Goal: Task Accomplishment & Management: Manage account settings

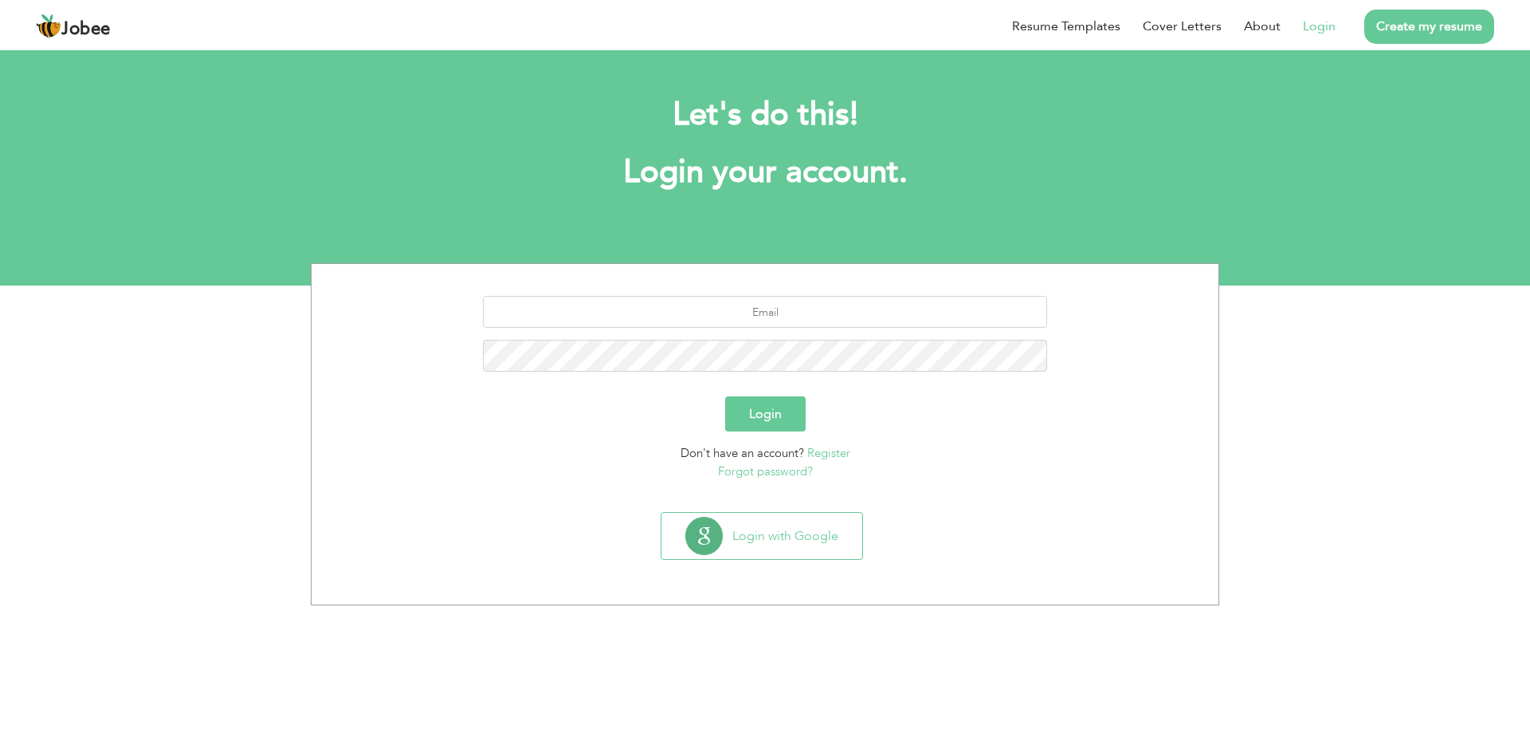
click at [1330, 29] on link "Login" at bounding box center [1319, 26] width 33 height 19
click at [1319, 24] on link "Login" at bounding box center [1319, 26] width 33 height 19
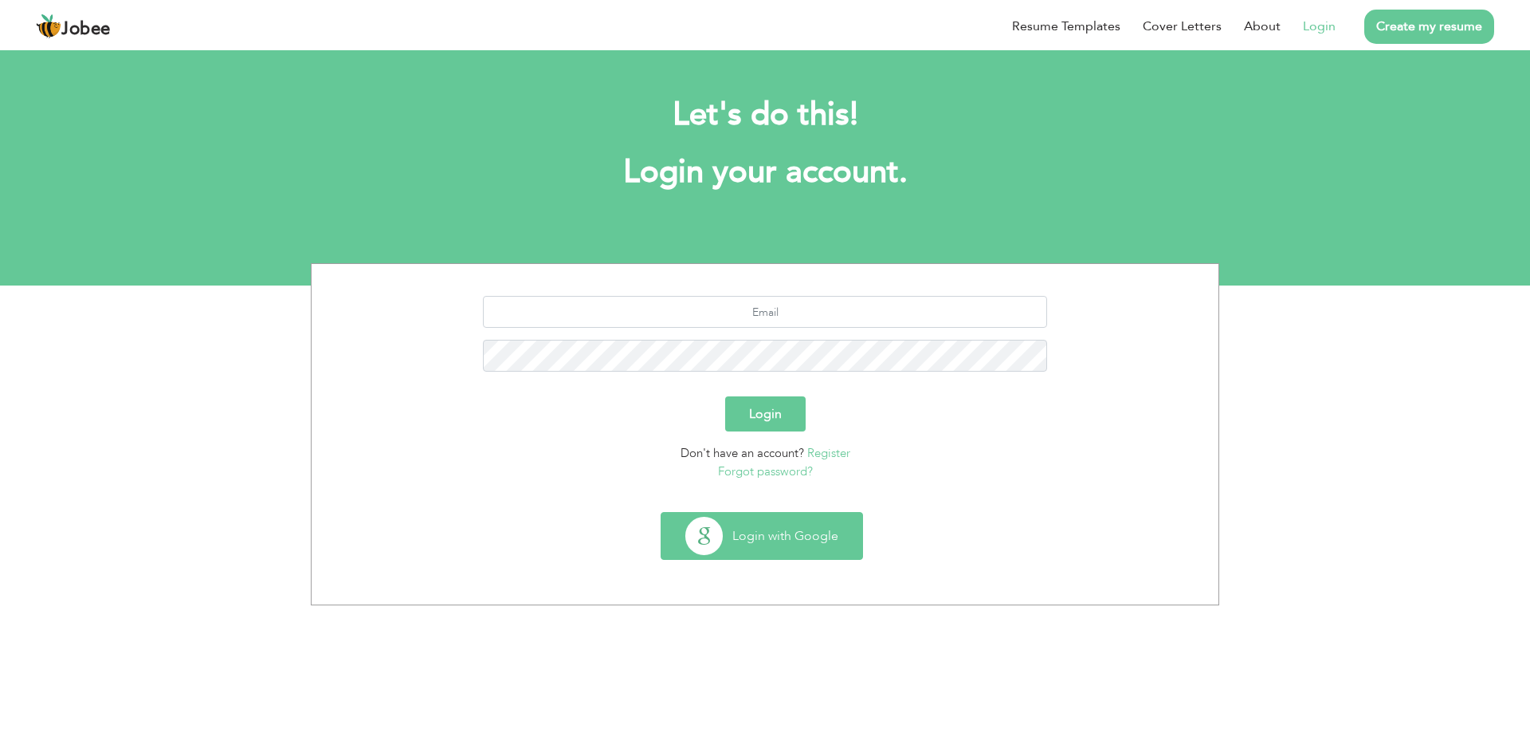
click at [743, 515] on button "Login with Google" at bounding box center [762, 536] width 201 height 46
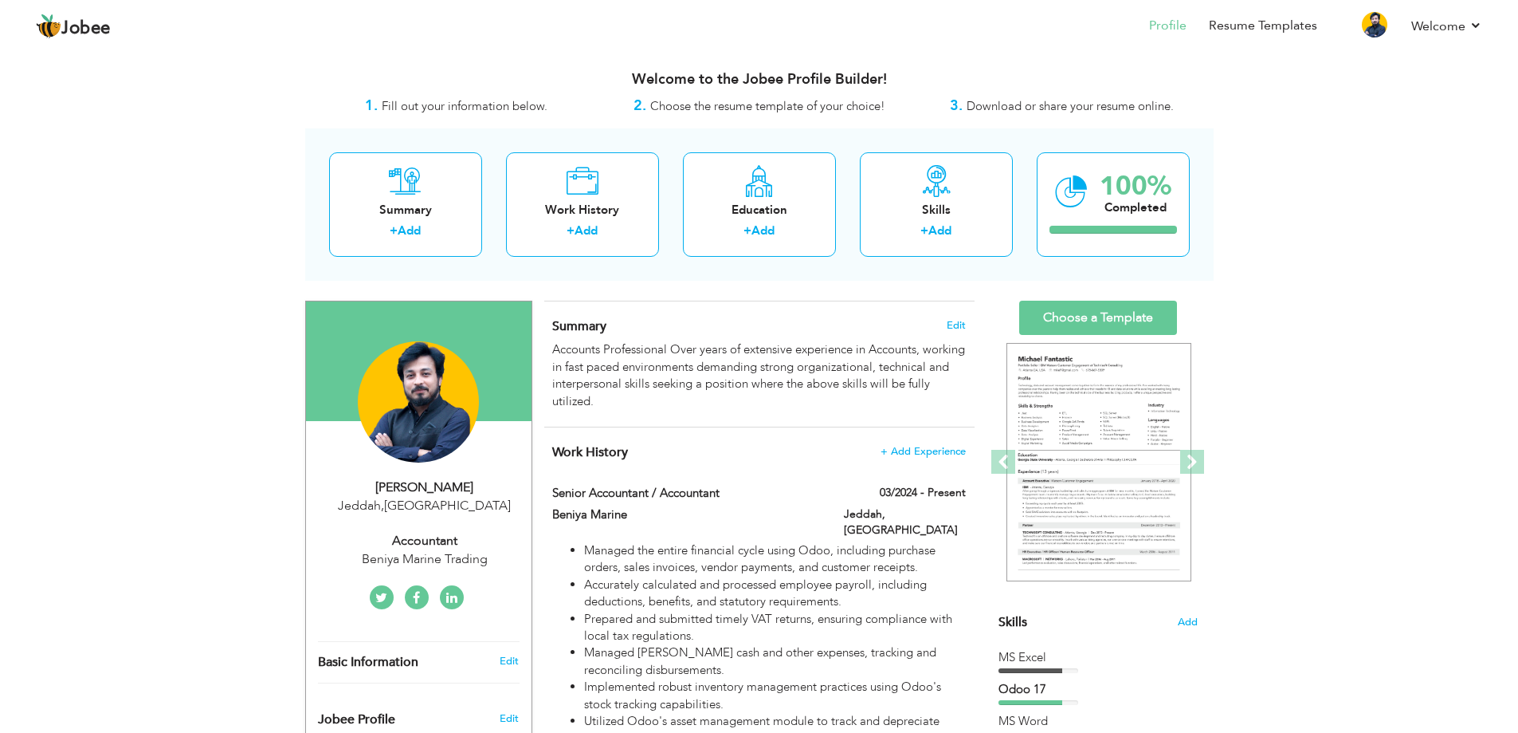
click at [954, 324] on span "Edit" at bounding box center [956, 325] width 19 height 11
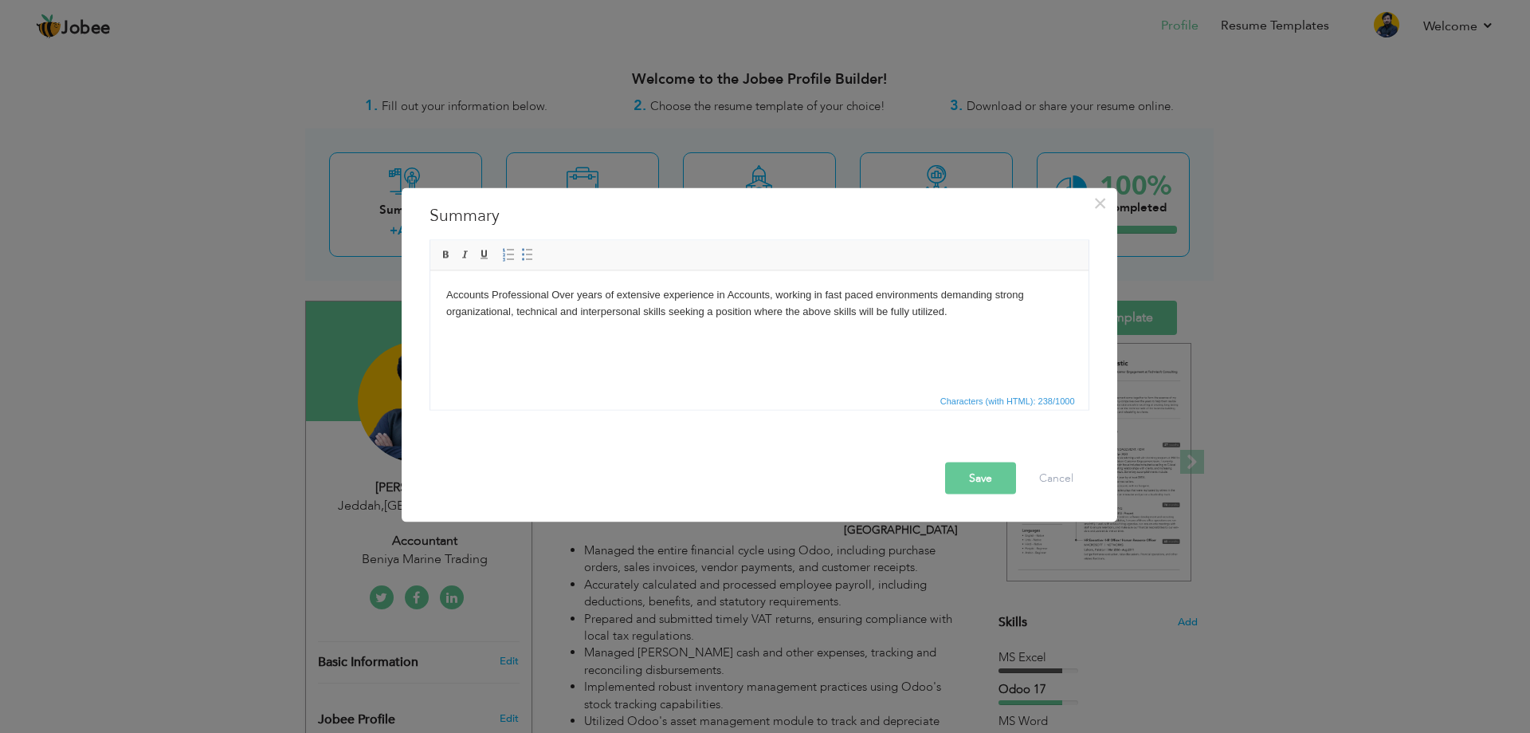
click at [986, 474] on button "Save" at bounding box center [980, 478] width 71 height 32
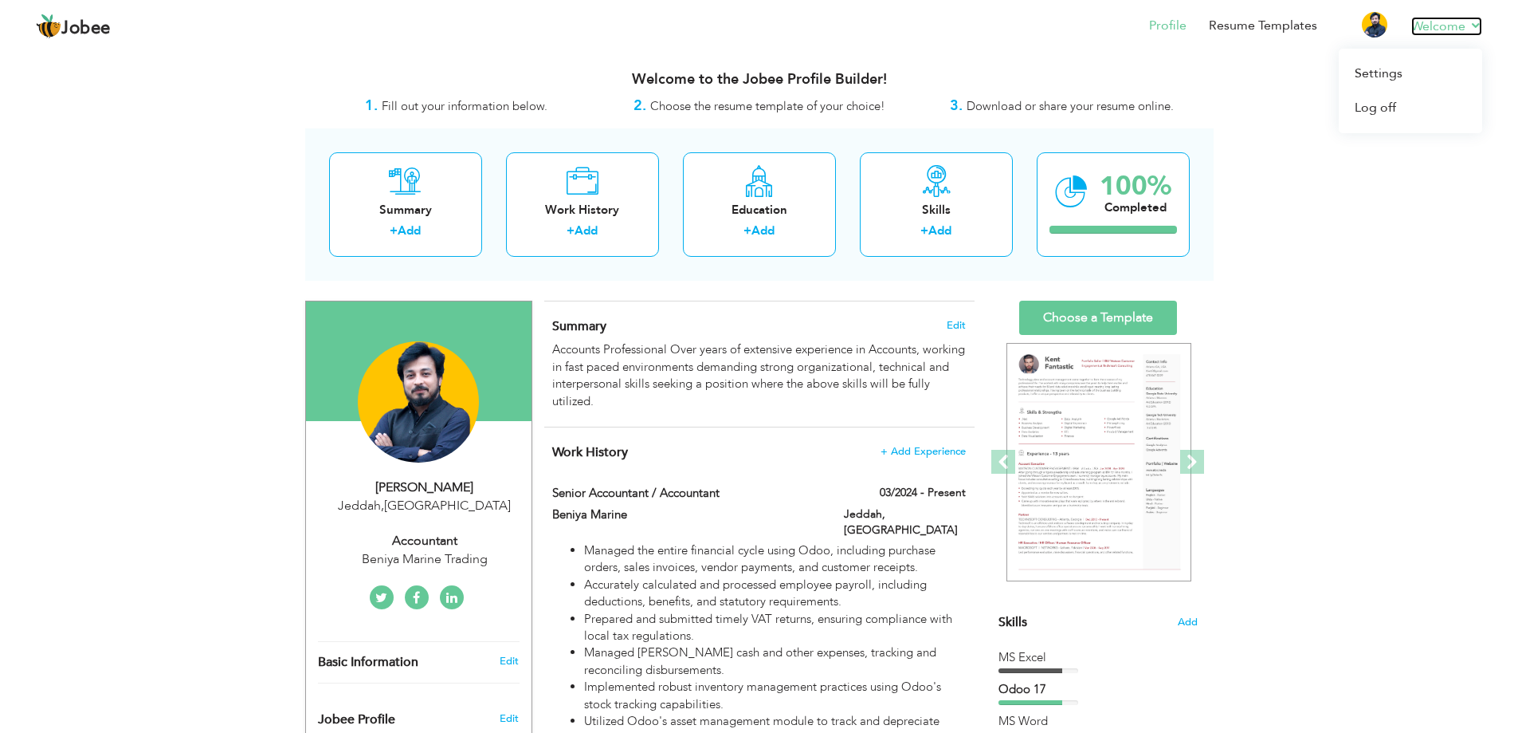
click at [1441, 27] on link "Welcome" at bounding box center [1447, 26] width 71 height 19
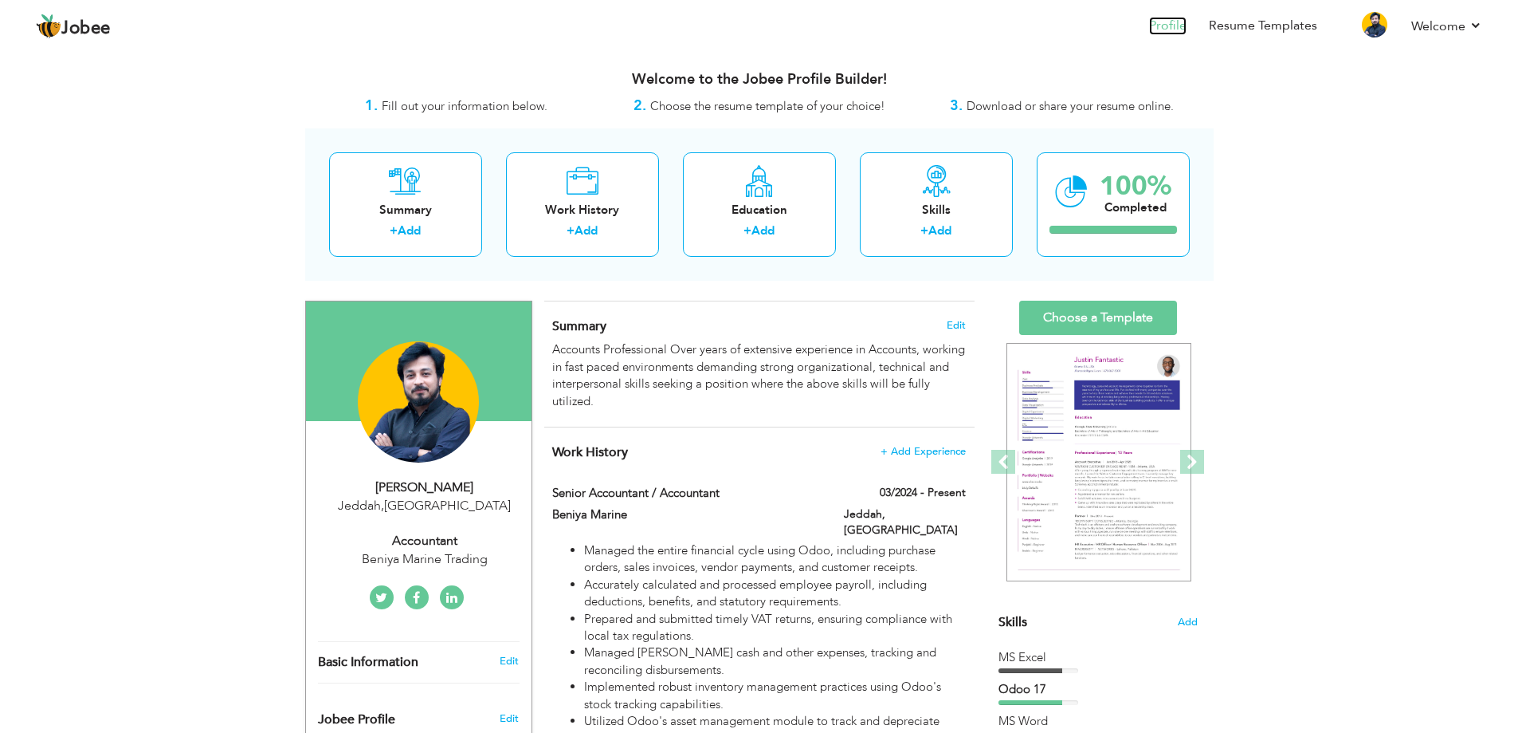
click at [1170, 24] on link "Profile" at bounding box center [1167, 26] width 37 height 18
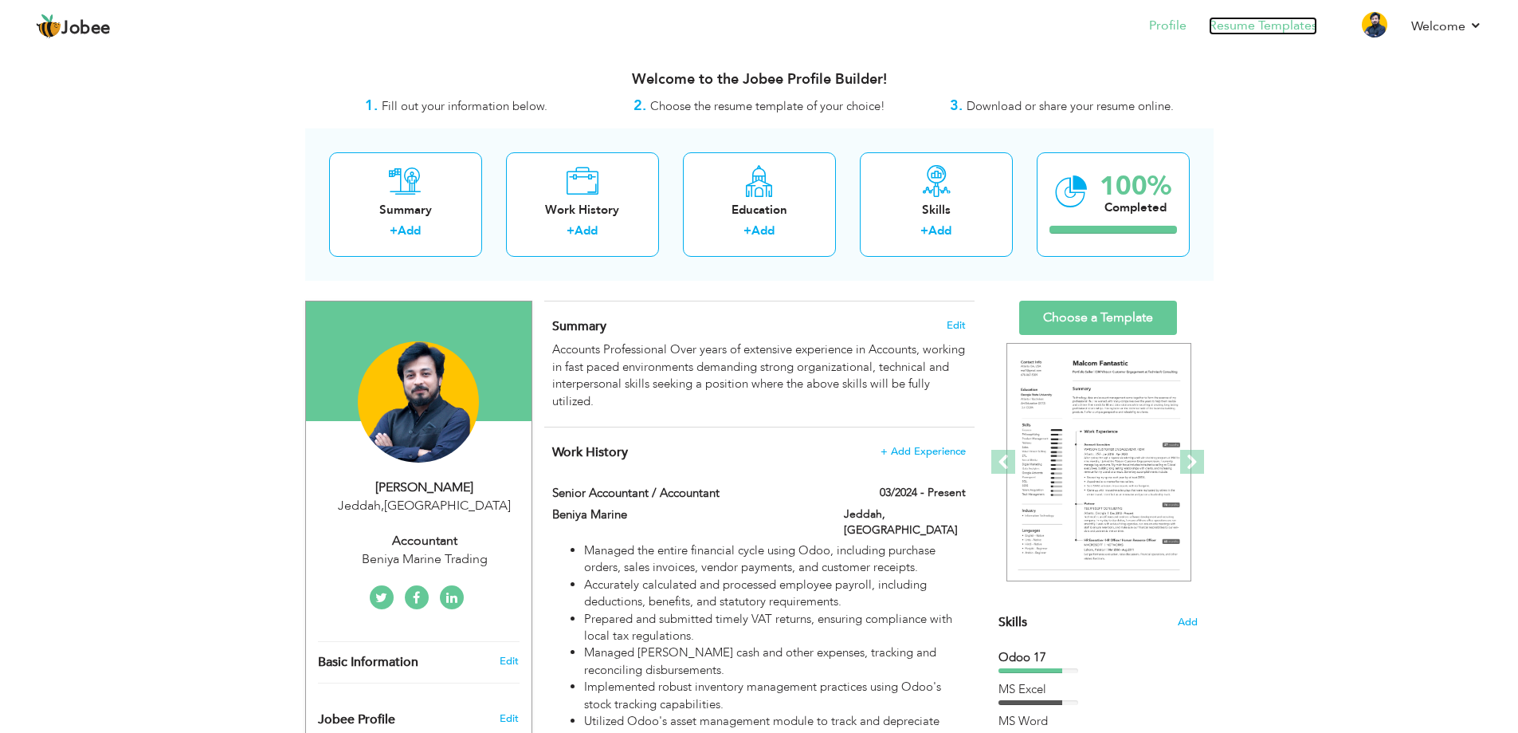
click at [1302, 18] on link "Resume Templates" at bounding box center [1263, 26] width 108 height 18
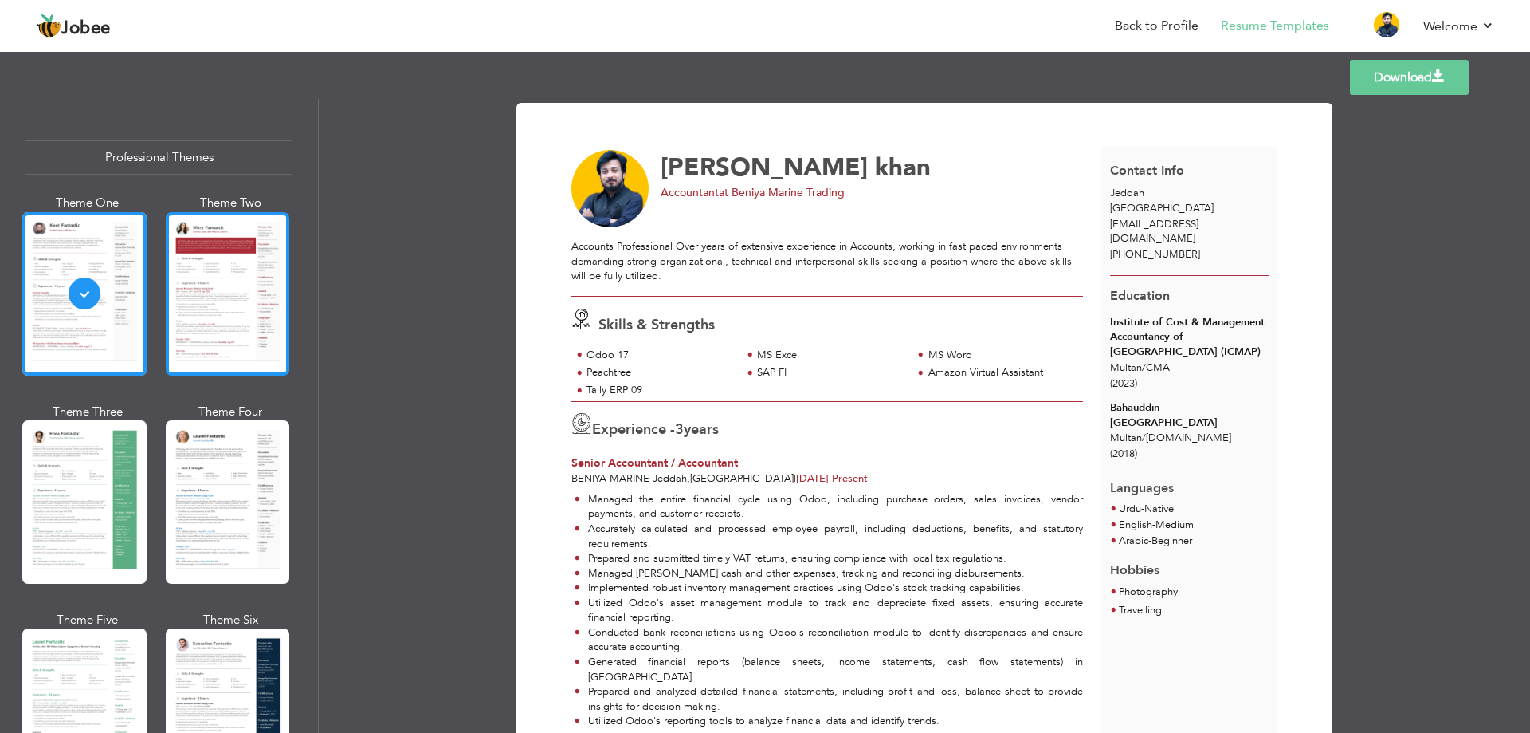
click at [211, 311] on div at bounding box center [228, 293] width 124 height 163
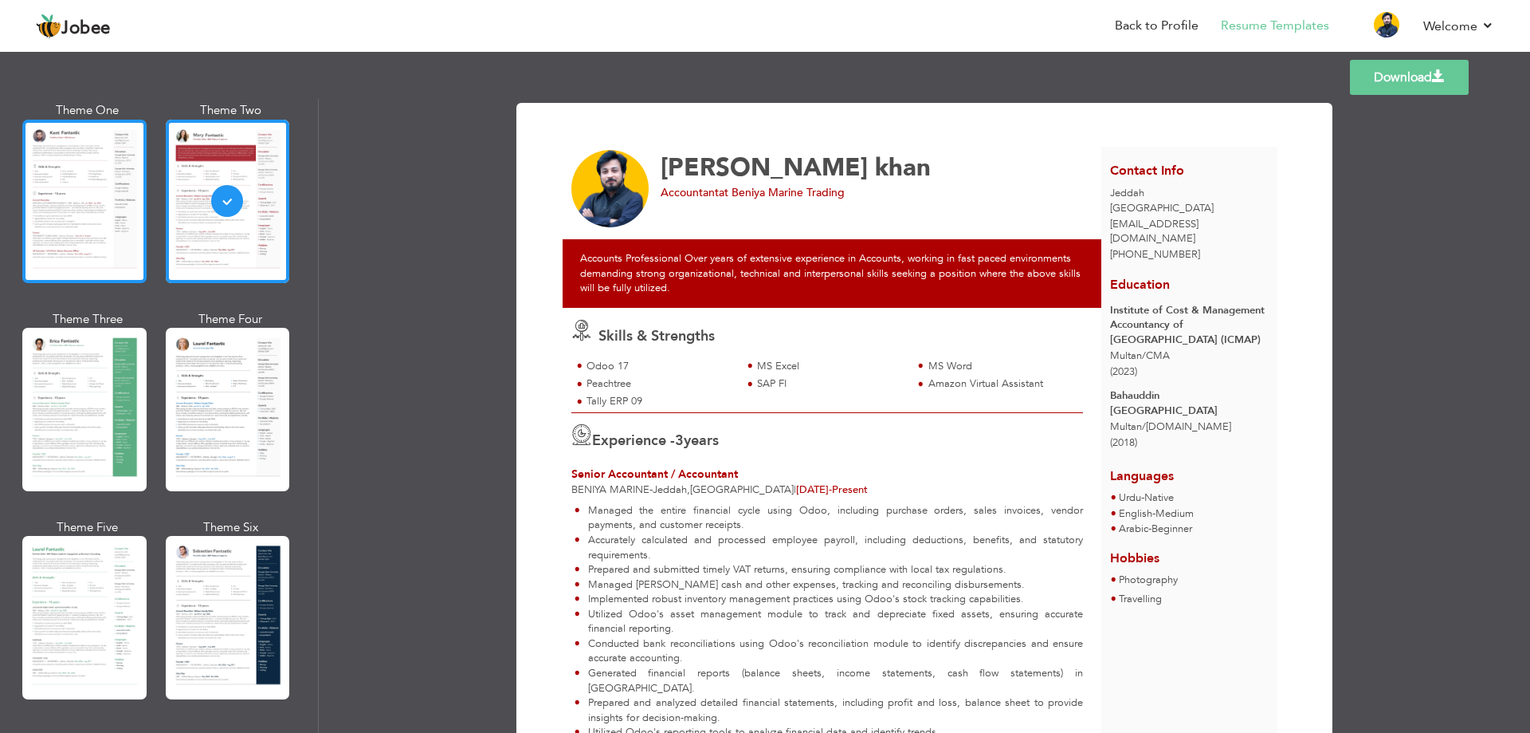
scroll to position [239, 0]
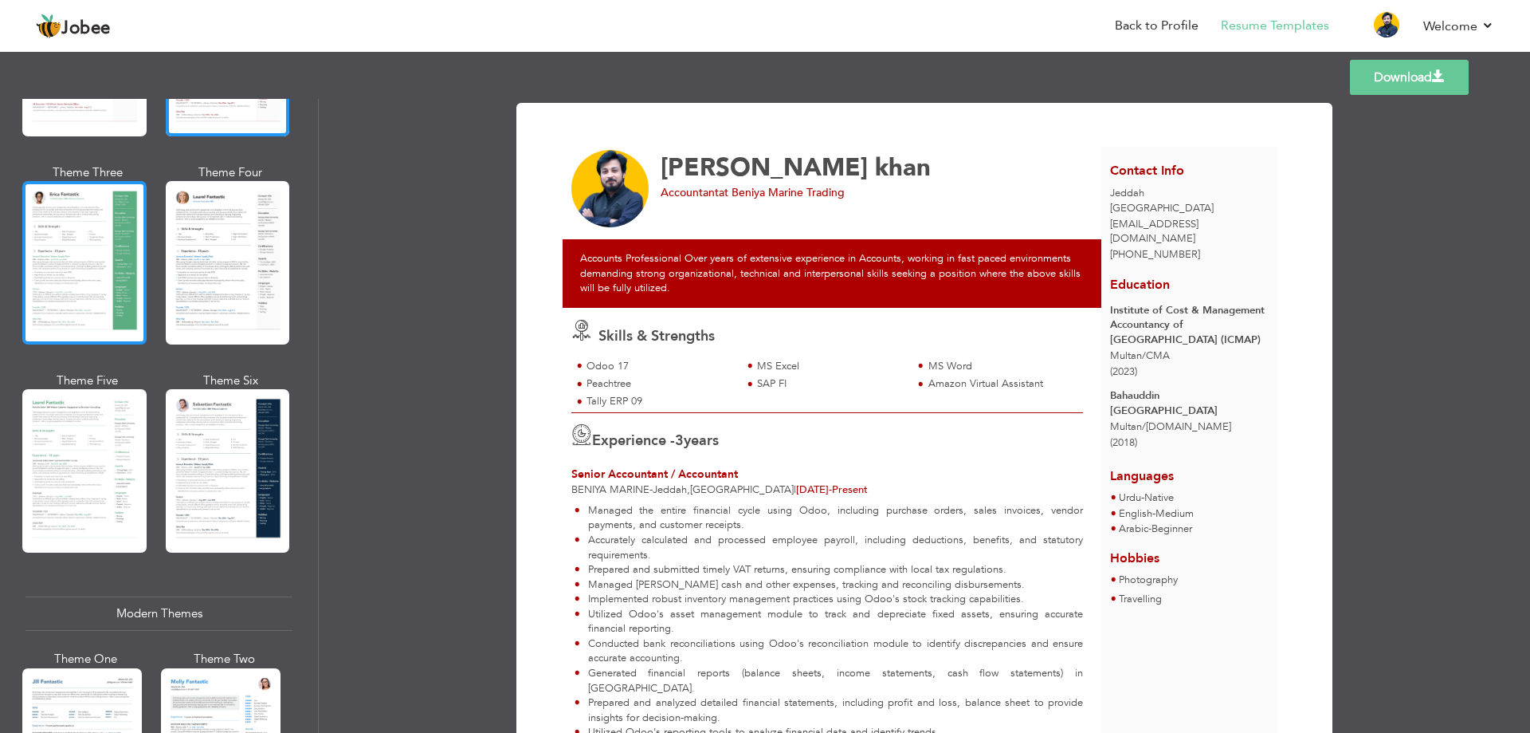
click at [86, 297] on div at bounding box center [84, 262] width 124 height 163
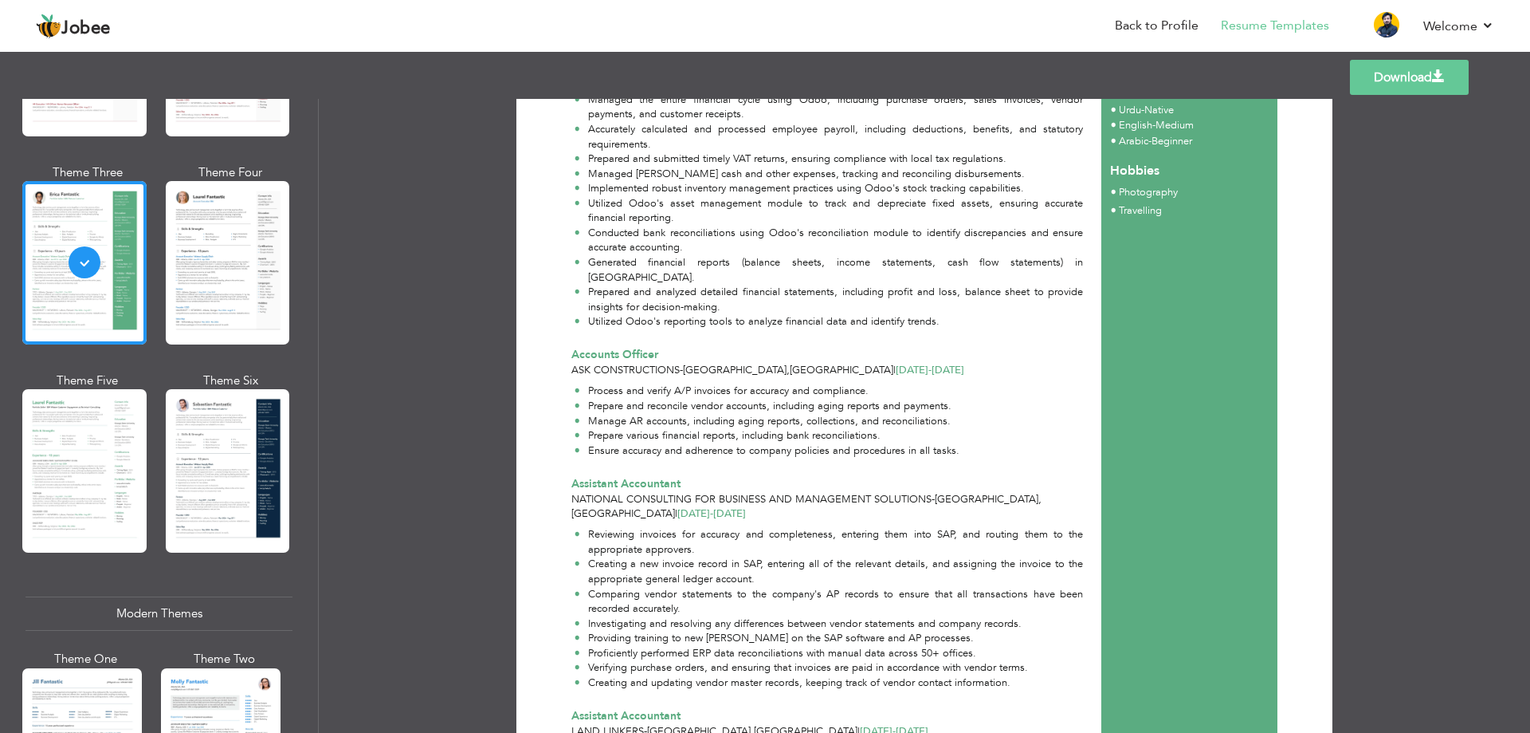
scroll to position [0, 0]
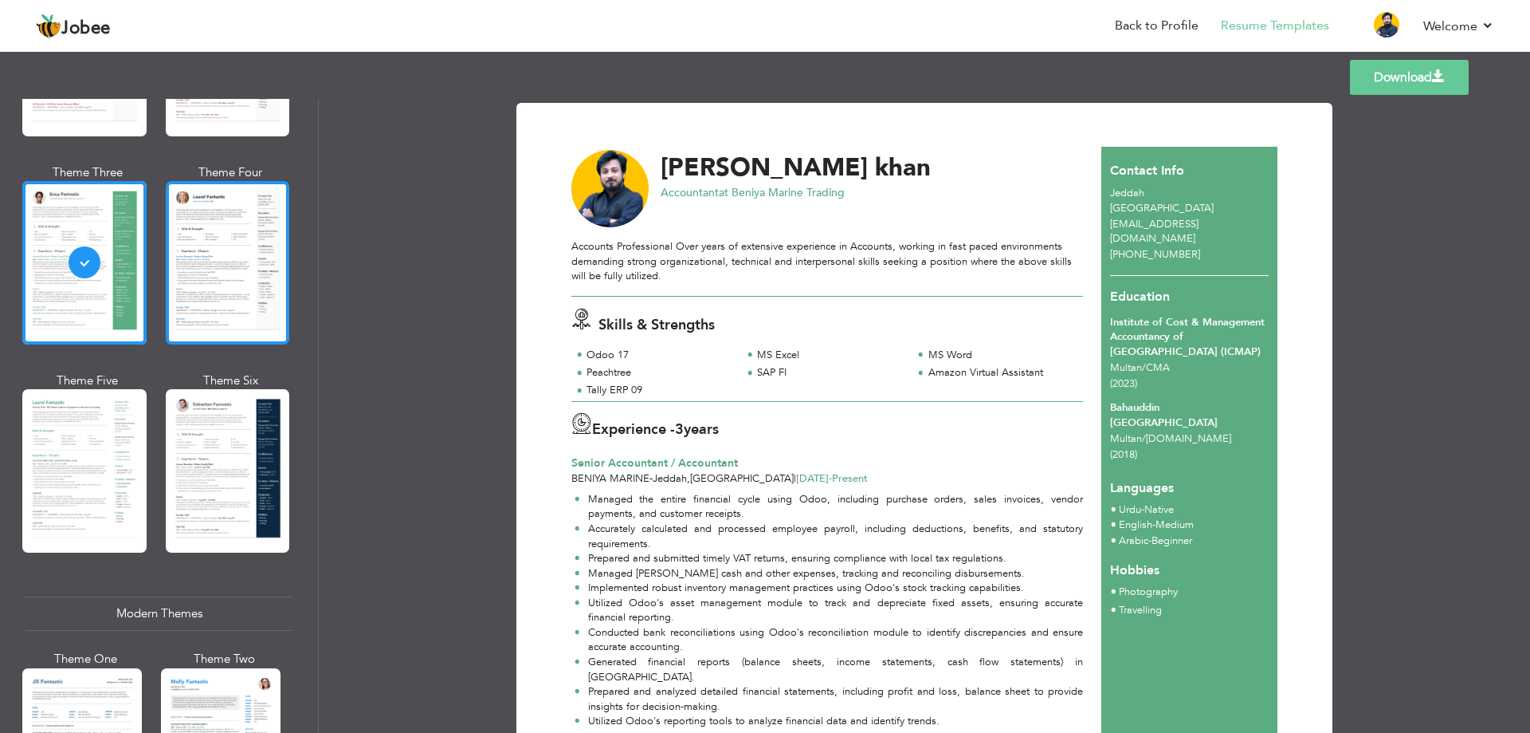
click at [211, 289] on div at bounding box center [228, 262] width 124 height 163
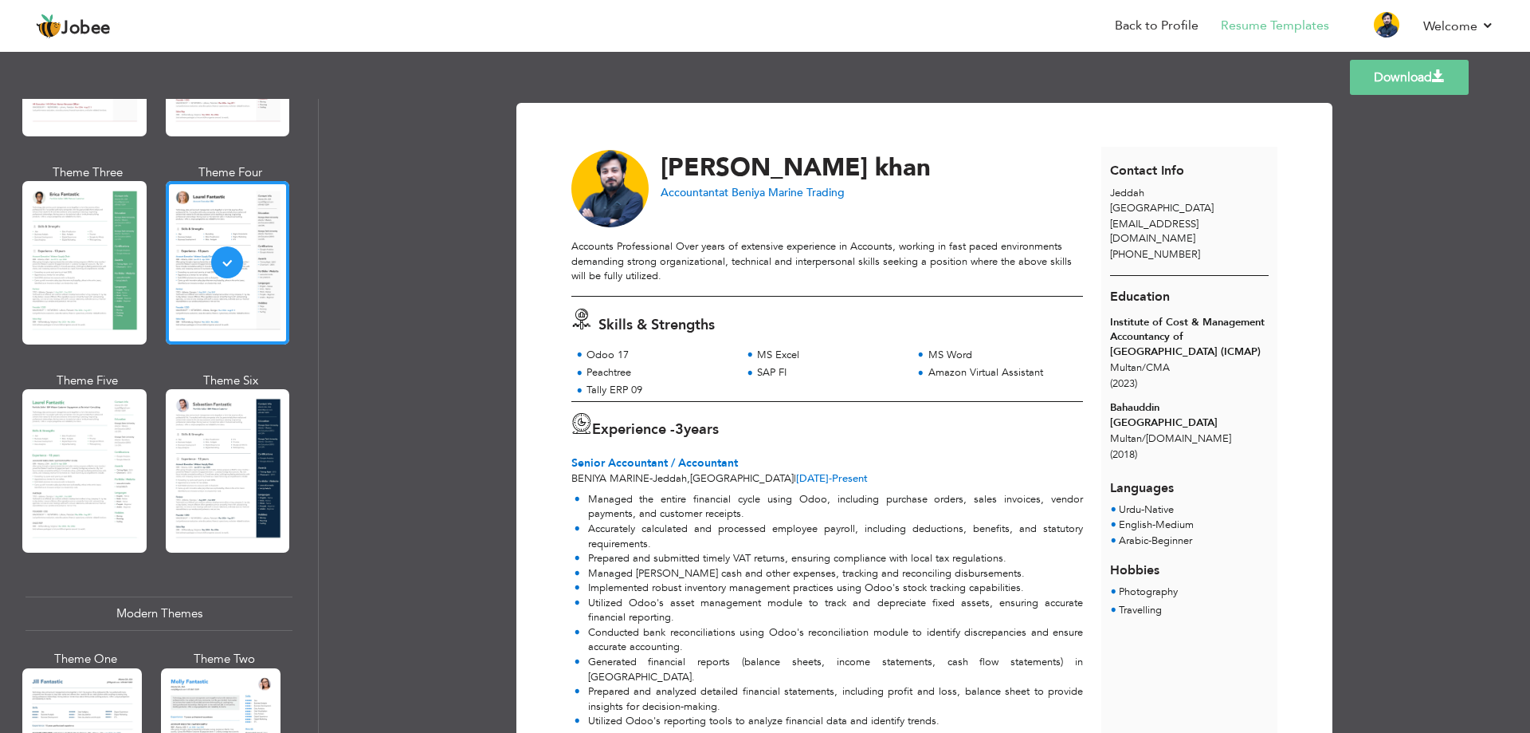
click at [1390, 62] on link "Download" at bounding box center [1409, 77] width 119 height 35
